Goal: Transaction & Acquisition: Download file/media

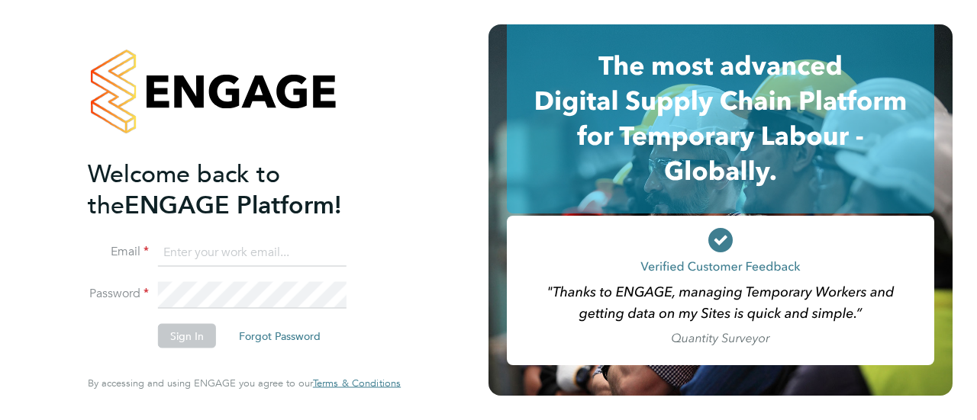
type input "kelly.dedman@uk.g4s.com"
click at [192, 334] on button "Sign In" at bounding box center [187, 336] width 58 height 24
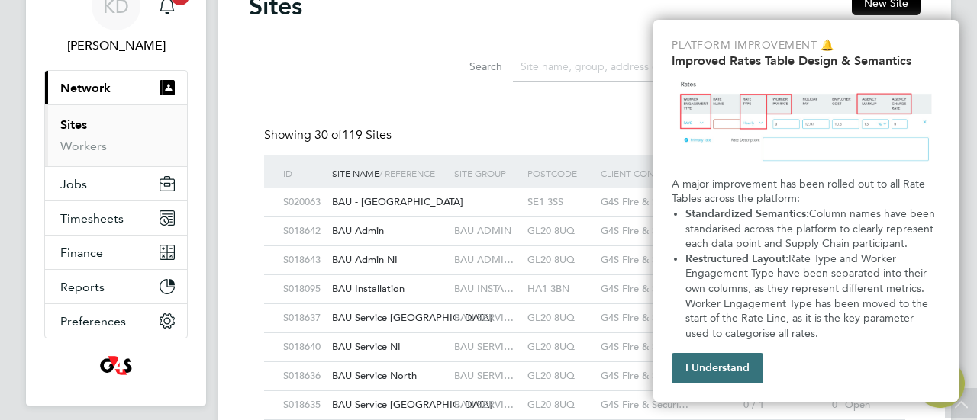
click at [701, 381] on button "I Understand" at bounding box center [718, 368] width 92 height 31
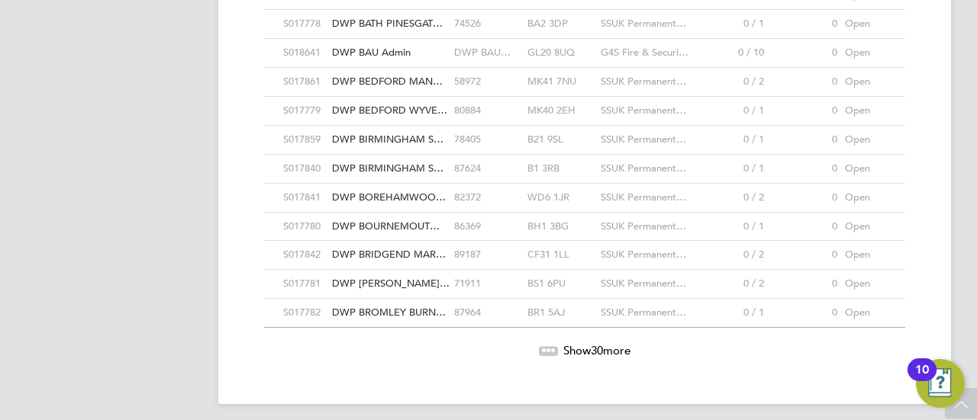
click at [604, 333] on div "Show 30 more" at bounding box center [584, 339] width 656 height 37
click at [601, 343] on span "30" at bounding box center [597, 350] width 12 height 14
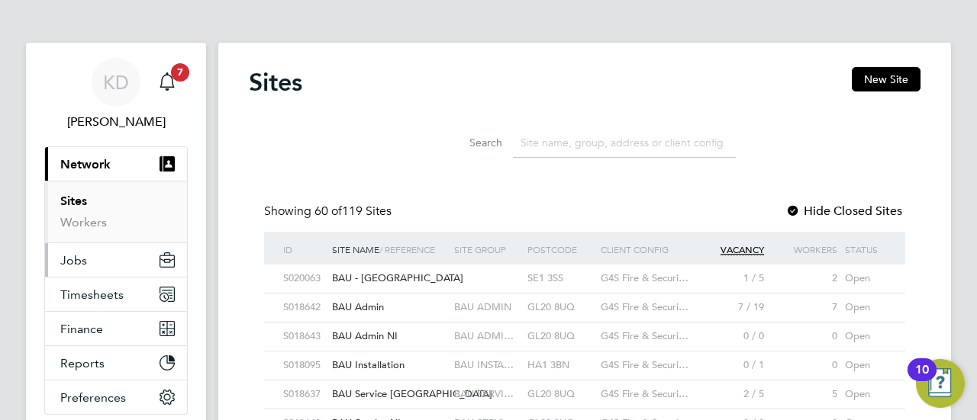
click at [69, 265] on span "Jobs" at bounding box center [73, 260] width 27 height 14
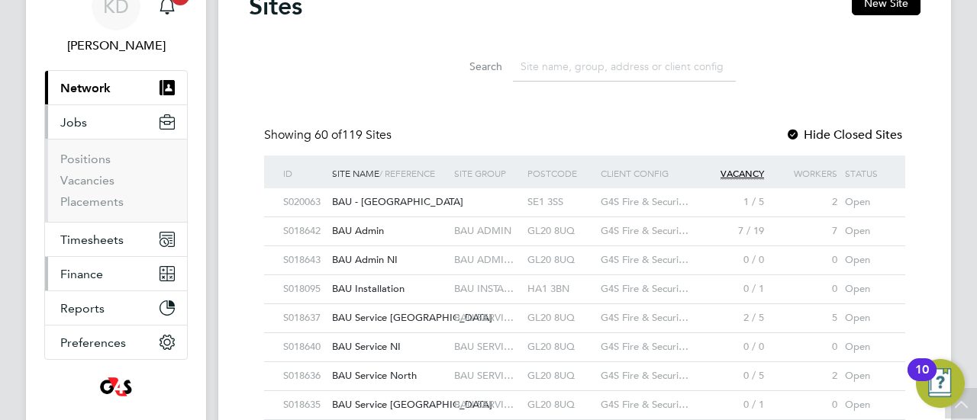
click at [70, 274] on span "Finance" at bounding box center [81, 274] width 43 height 14
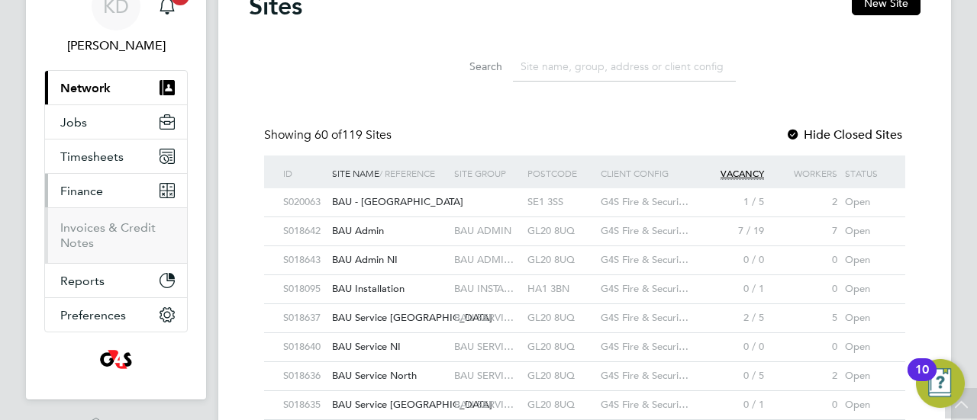
click at [101, 236] on li "Invoices & Credit Notes" at bounding box center [117, 236] width 114 height 31
click at [98, 226] on link "Invoices & Credit Notes" at bounding box center [107, 236] width 95 height 30
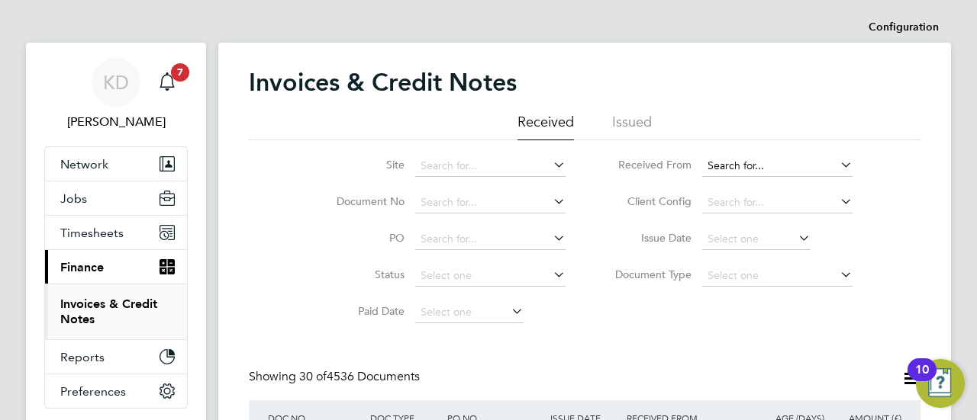
click at [755, 174] on input at bounding box center [777, 166] width 150 height 21
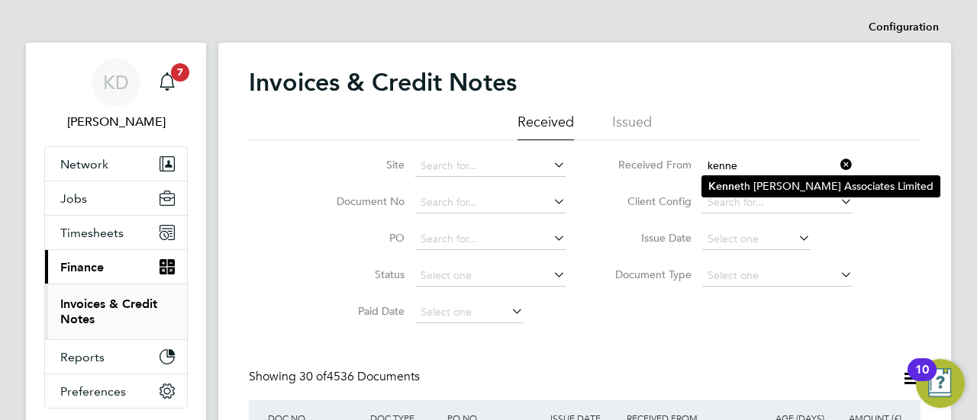
click at [752, 176] on li "Kenne th [PERSON_NAME] Associates Limited" at bounding box center [820, 186] width 237 height 21
type input "[PERSON_NAME] [PERSON_NAME] Associates Limited"
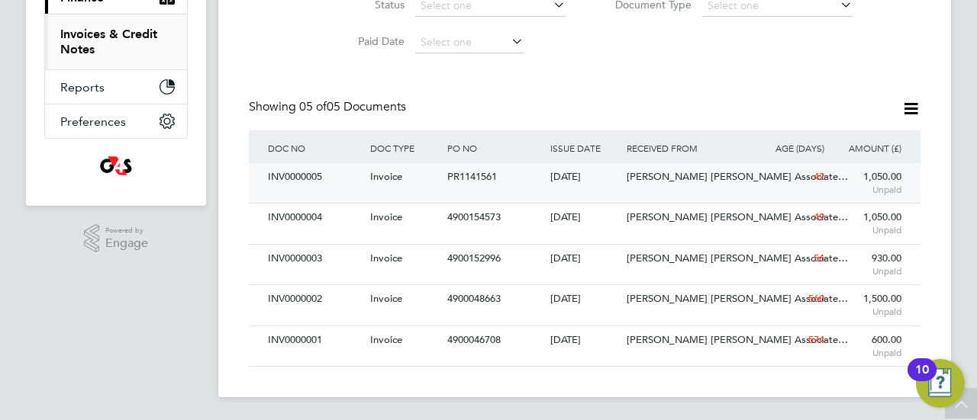
drag, startPoint x: 504, startPoint y: 178, endPoint x: 448, endPoint y: 188, distance: 57.3
click at [448, 188] on div "PR1141561" at bounding box center [494, 177] width 102 height 28
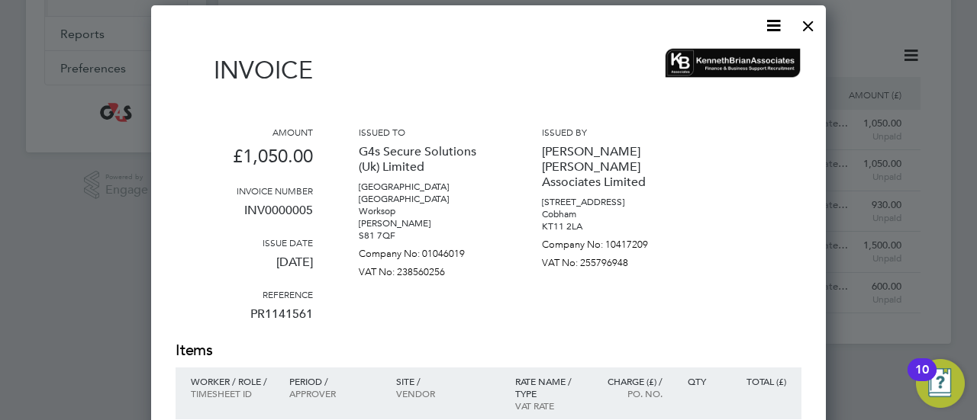
scroll to position [346, 0]
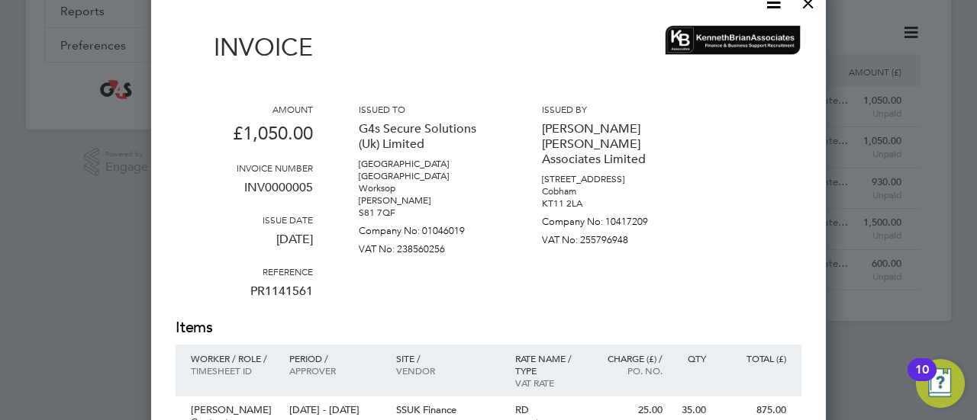
drag, startPoint x: 311, startPoint y: 283, endPoint x: 194, endPoint y: 290, distance: 117.7
click at [194, 290] on p "PR1141561" at bounding box center [244, 298] width 137 height 40
copy p "PR1141561"
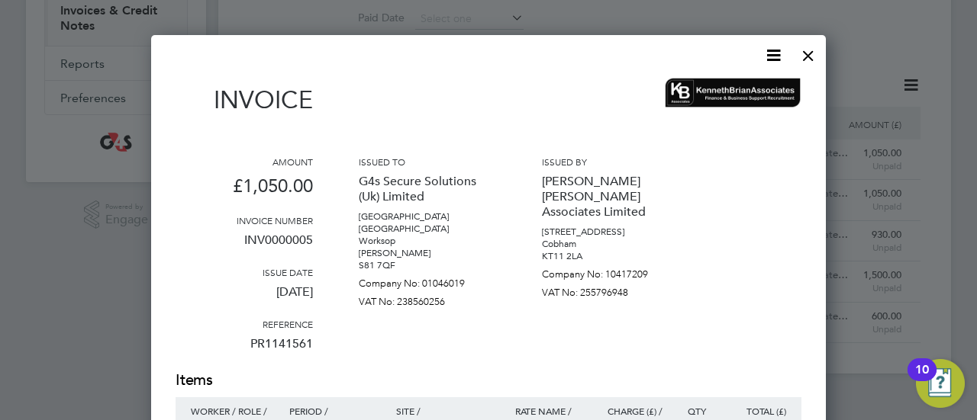
scroll to position [270, 0]
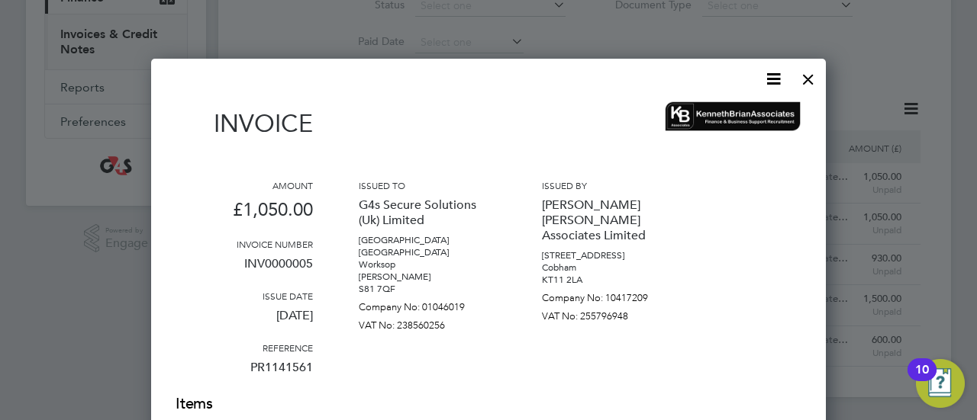
click at [807, 77] on div at bounding box center [807, 75] width 27 height 27
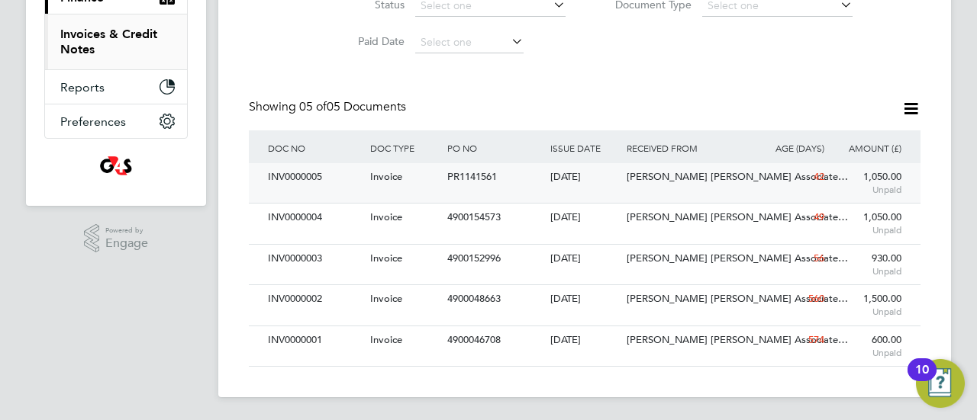
click at [401, 176] on span "Invoice" at bounding box center [386, 176] width 32 height 13
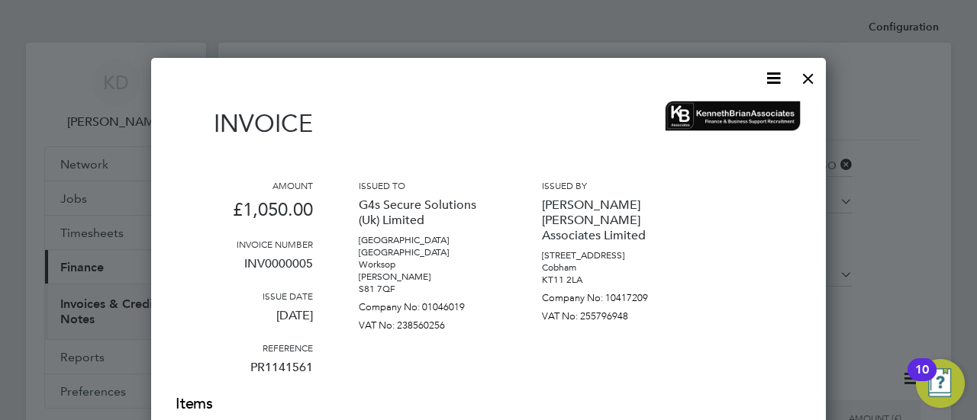
click at [774, 85] on icon at bounding box center [773, 78] width 19 height 19
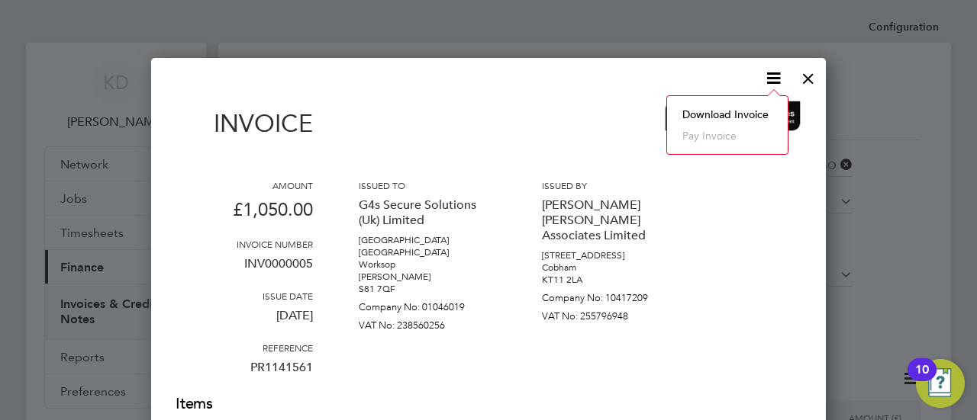
click at [736, 115] on li "Download Invoice" at bounding box center [727, 114] width 105 height 21
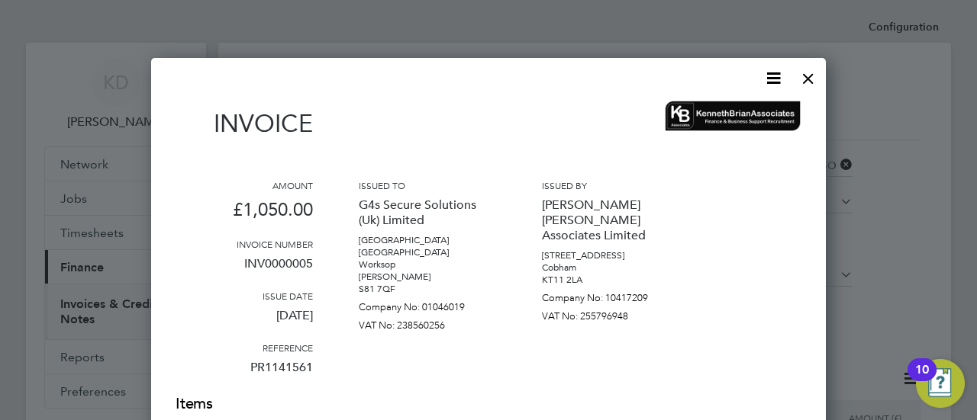
click at [801, 79] on div at bounding box center [807, 74] width 27 height 27
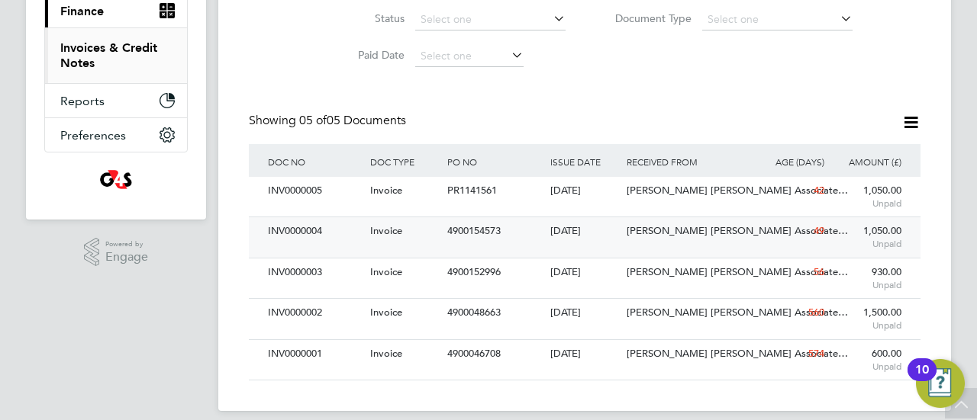
scroll to position [270, 0]
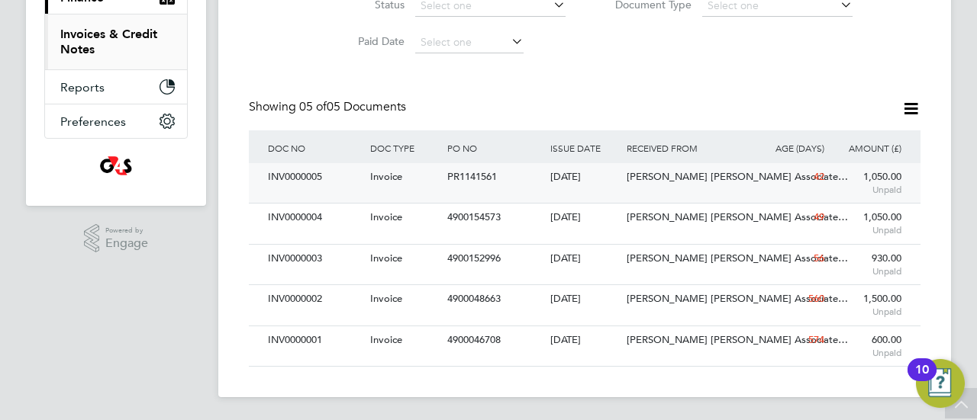
click at [455, 175] on span "PR1141561" at bounding box center [472, 176] width 50 height 13
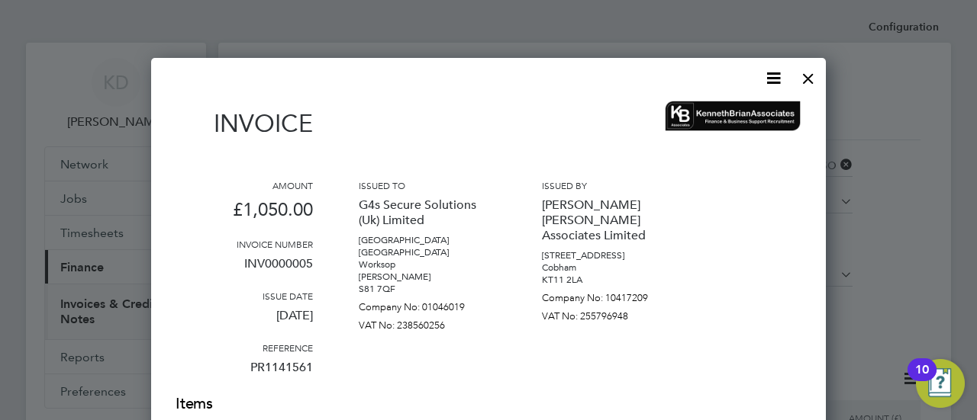
click at [774, 88] on icon at bounding box center [773, 78] width 19 height 19
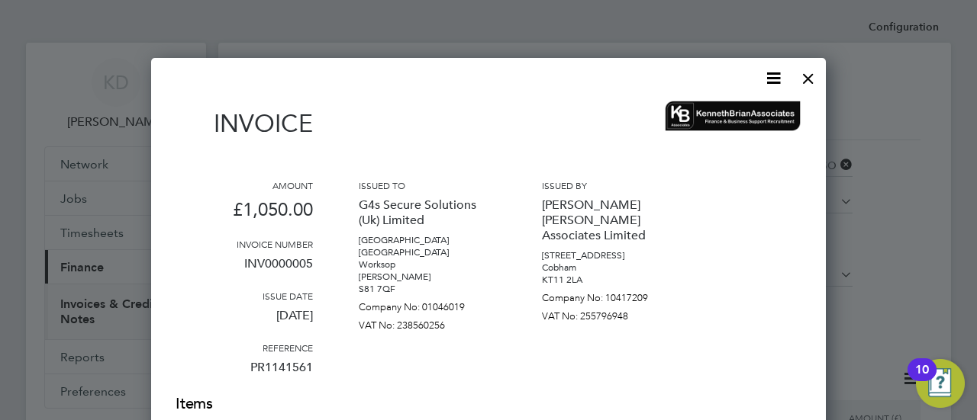
click at [812, 78] on div at bounding box center [807, 74] width 27 height 27
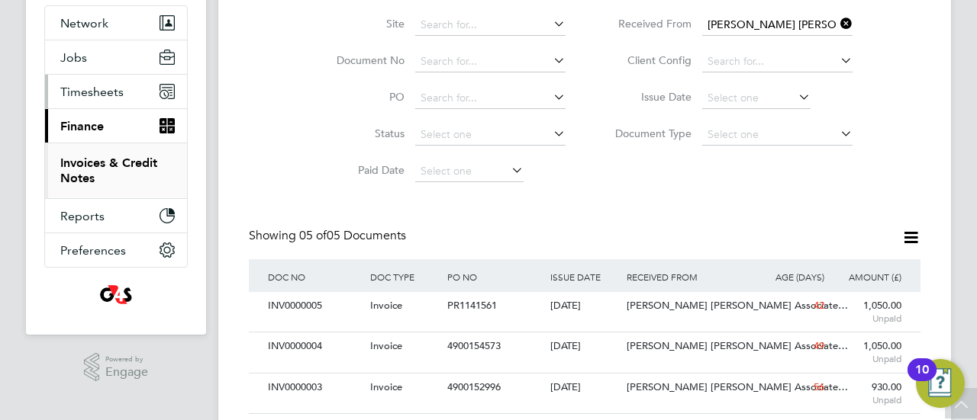
scroll to position [118, 0]
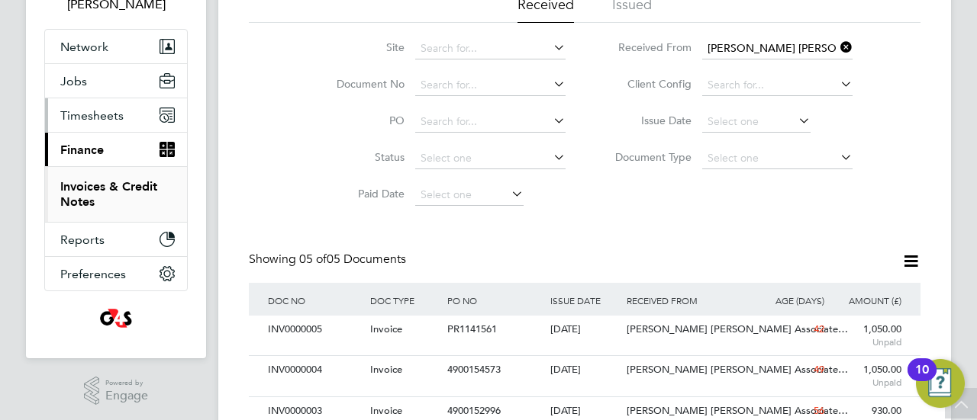
click at [84, 111] on span "Timesheets" at bounding box center [91, 115] width 63 height 14
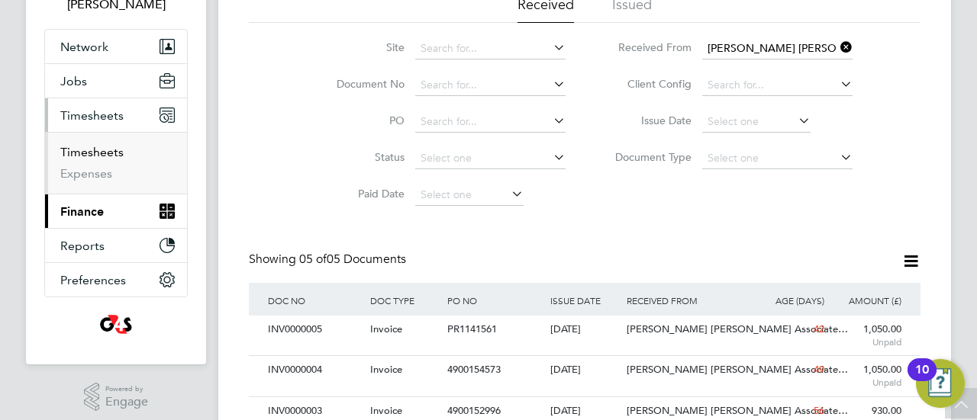
click at [95, 148] on link "Timesheets" at bounding box center [91, 152] width 63 height 14
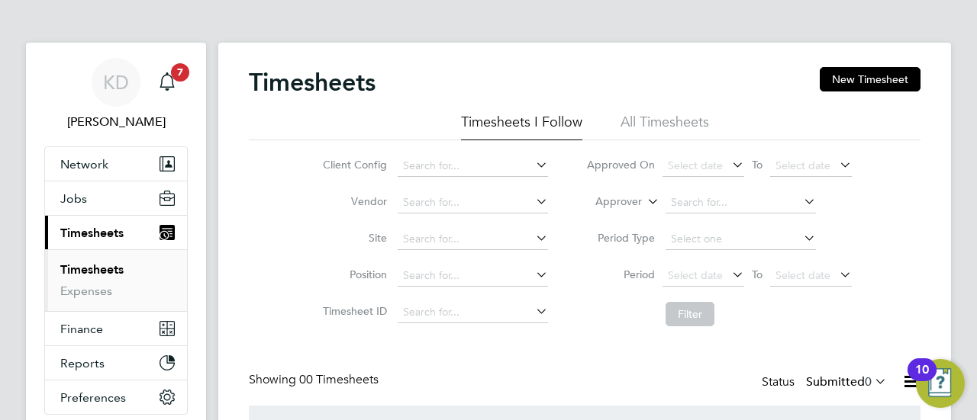
click at [533, 201] on icon at bounding box center [533, 201] width 0 height 21
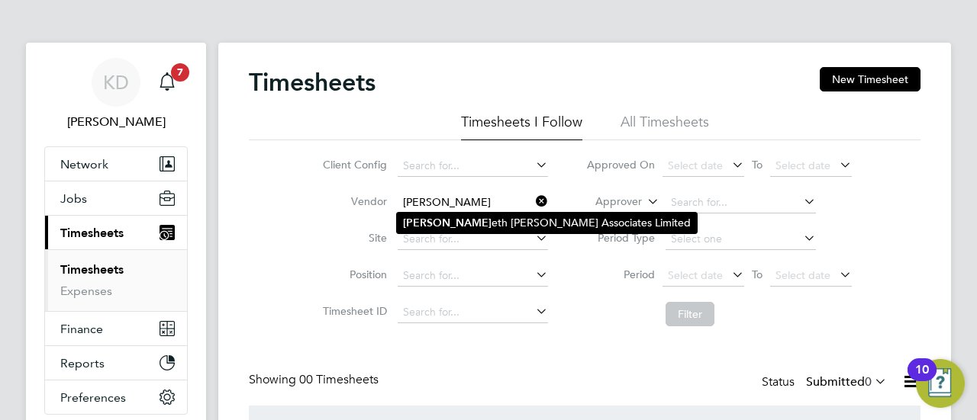
click at [526, 221] on li "[PERSON_NAME] eth [PERSON_NAME] Associates Limited" at bounding box center [547, 223] width 300 height 21
type input "[PERSON_NAME] [PERSON_NAME] Associates Limited"
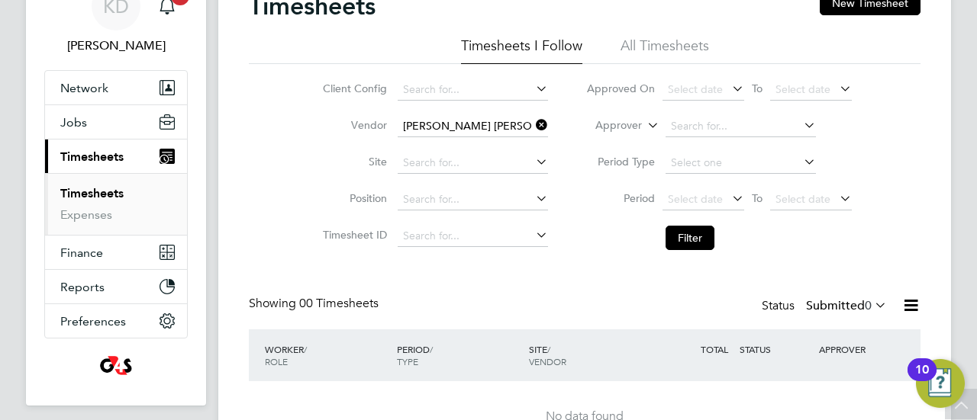
scroll to position [10, 0]
